Goal: Register for event/course

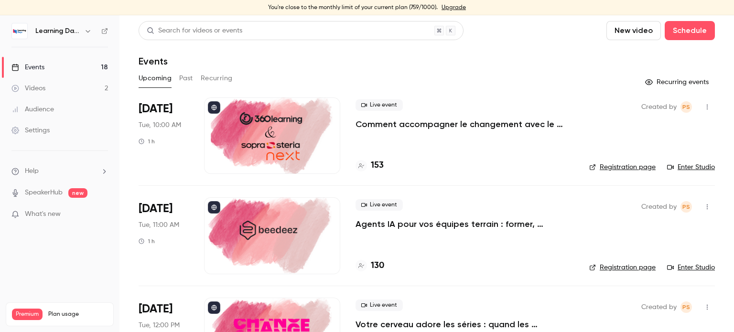
click at [290, 124] on div at bounding box center [272, 135] width 136 height 76
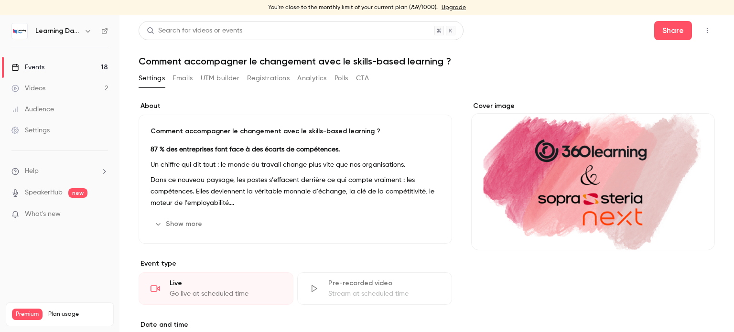
click at [32, 68] on div "Events" at bounding box center [27, 68] width 33 height 10
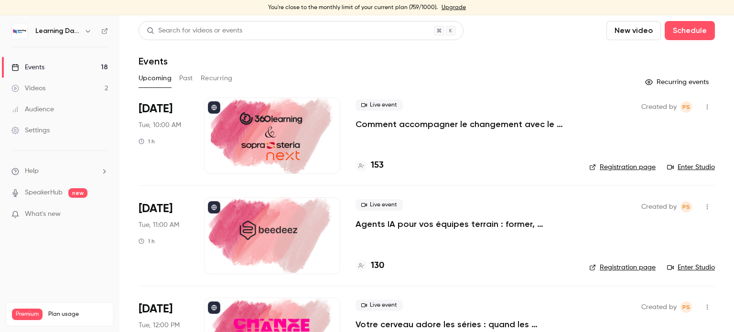
click at [695, 166] on link "Enter Studio" at bounding box center [691, 167] width 48 height 10
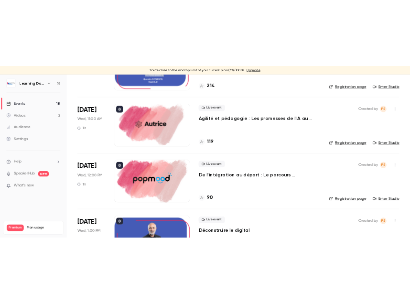
scroll to position [739, 0]
